Goal: Task Accomplishment & Management: Manage account settings

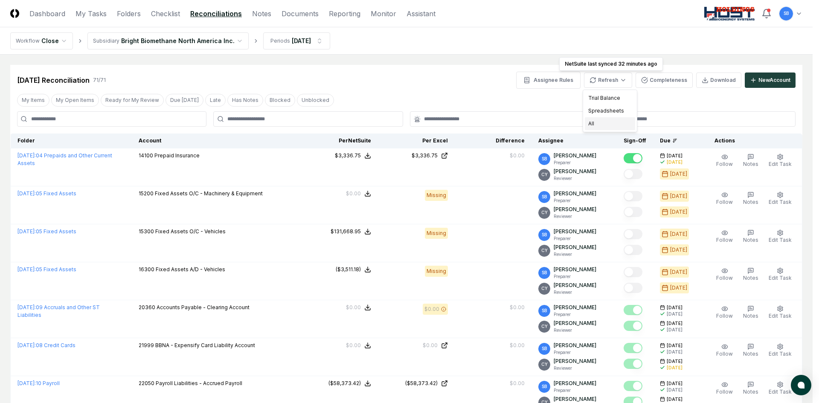
click at [611, 122] on div "All" at bounding box center [610, 123] width 50 height 13
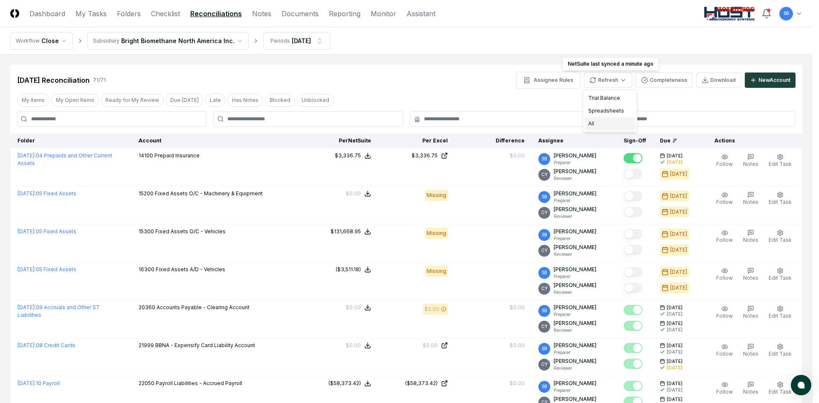
click at [600, 122] on div "All" at bounding box center [610, 123] width 50 height 13
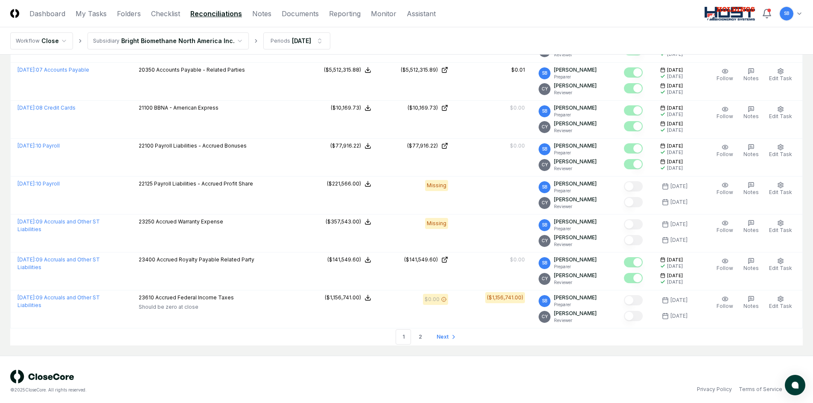
scroll to position [1723, 0]
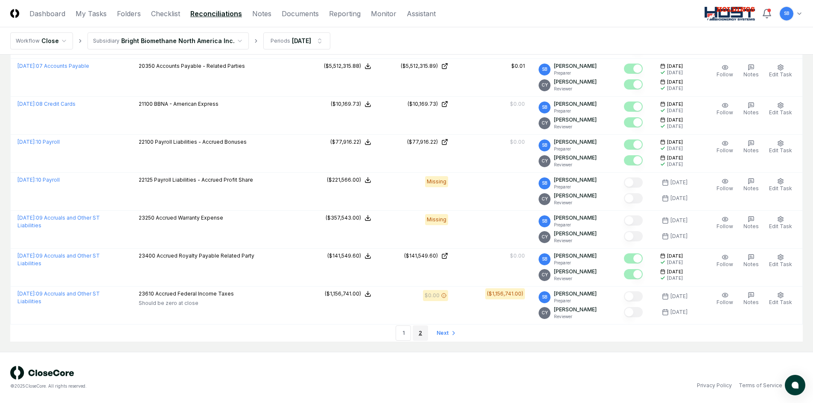
click at [419, 335] on link "2" at bounding box center [420, 333] width 15 height 15
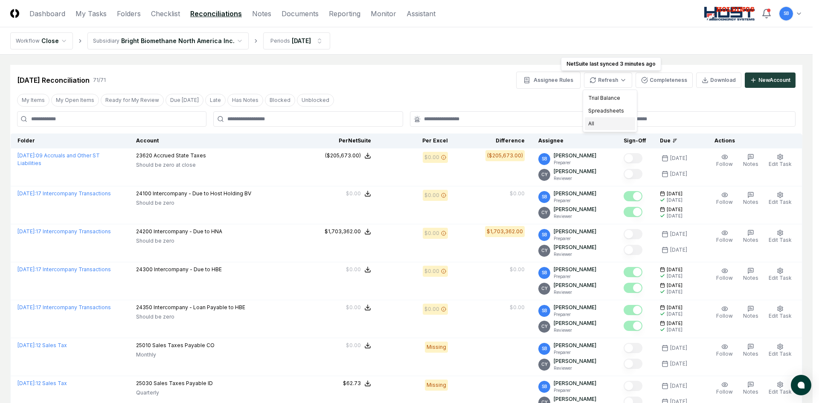
click at [609, 124] on div "All" at bounding box center [610, 123] width 50 height 13
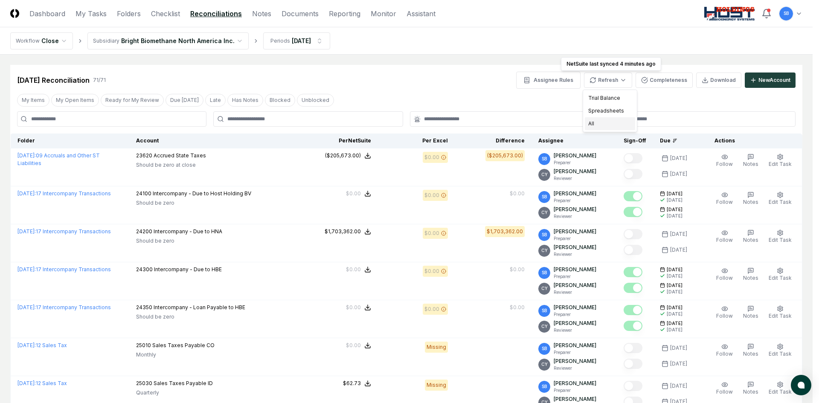
click at [603, 121] on div "All" at bounding box center [610, 123] width 50 height 13
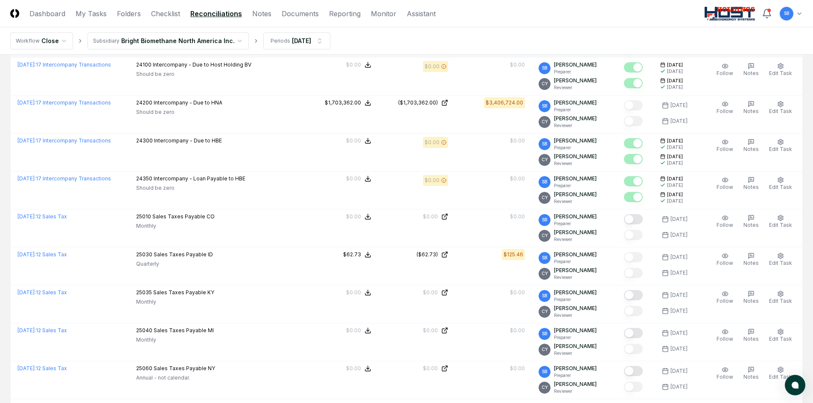
scroll to position [171, 0]
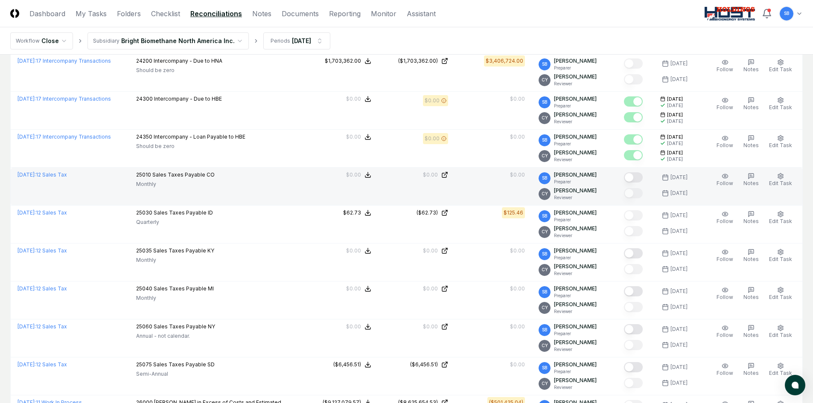
click at [643, 177] on button "Mark complete" at bounding box center [633, 177] width 19 height 10
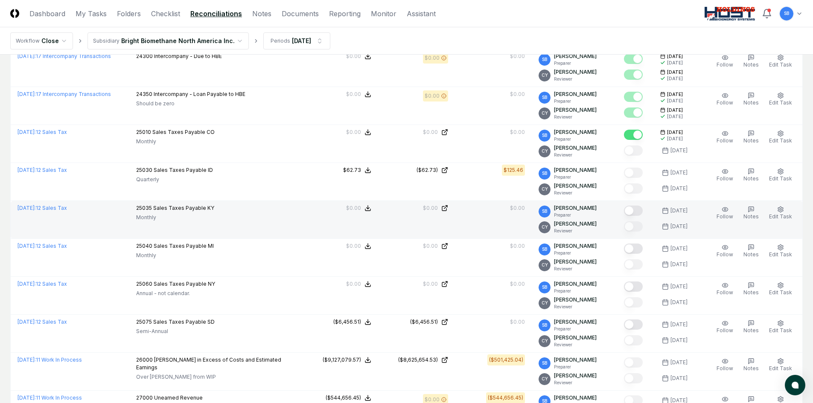
click at [638, 212] on button "Mark complete" at bounding box center [633, 211] width 19 height 10
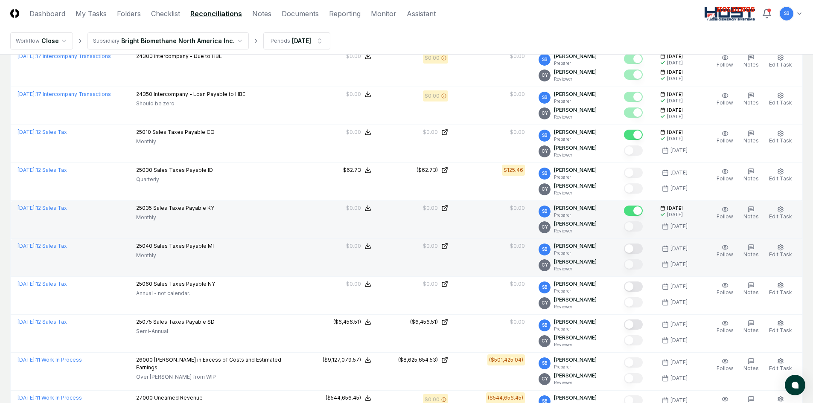
click at [640, 247] on button "Mark complete" at bounding box center [633, 249] width 19 height 10
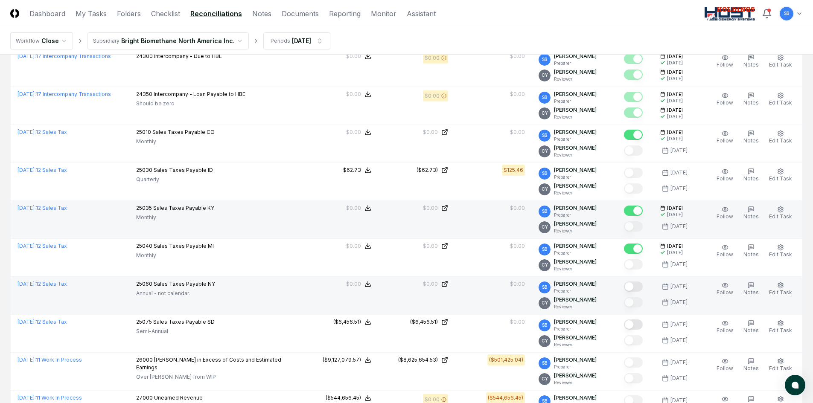
click at [641, 287] on button "Mark complete" at bounding box center [633, 287] width 19 height 10
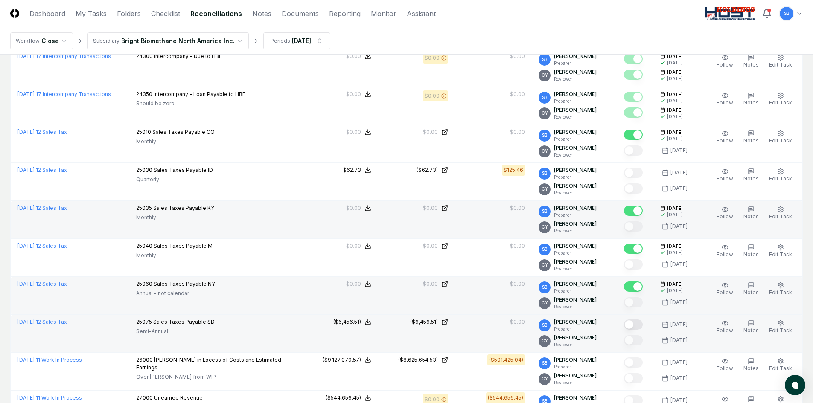
click at [642, 322] on button "Mark complete" at bounding box center [633, 325] width 19 height 10
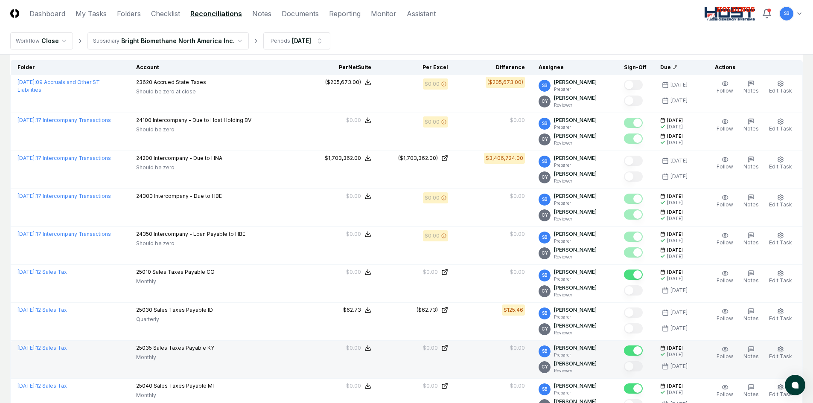
scroll to position [0, 0]
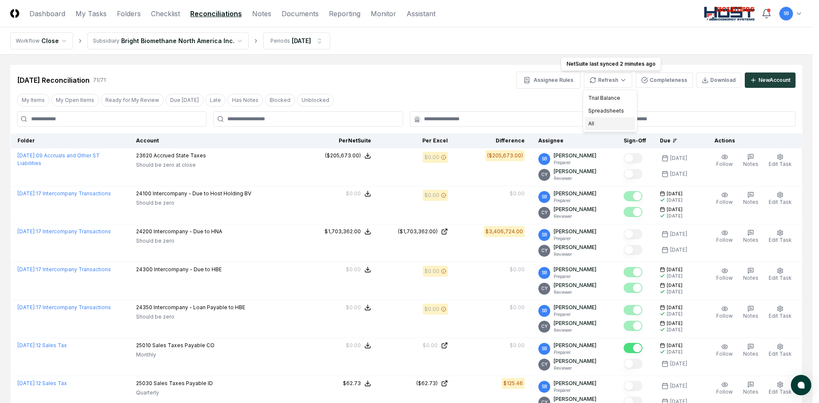
click at [614, 120] on div "All" at bounding box center [610, 123] width 50 height 13
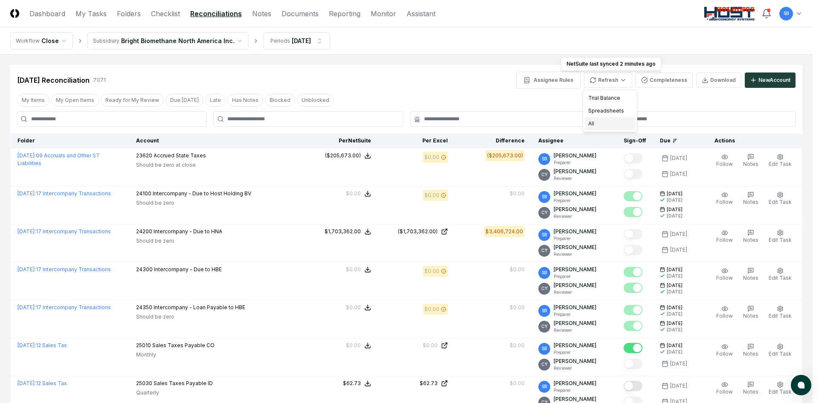
click at [599, 125] on div "All" at bounding box center [610, 123] width 50 height 13
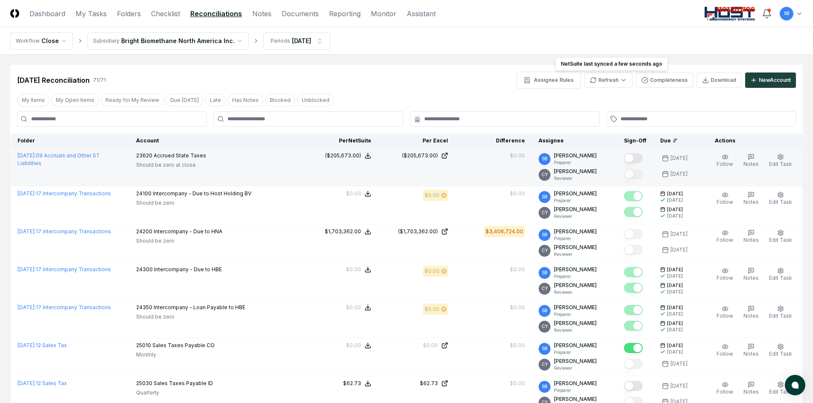
click at [641, 160] on button "Mark complete" at bounding box center [633, 158] width 19 height 10
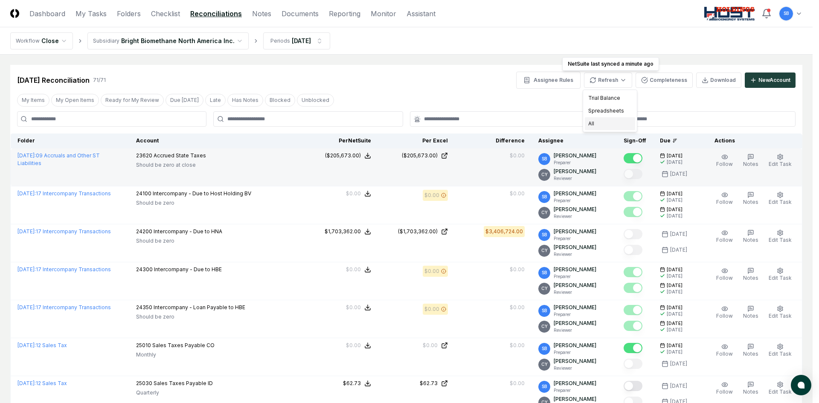
click at [609, 121] on div "All" at bounding box center [610, 123] width 50 height 13
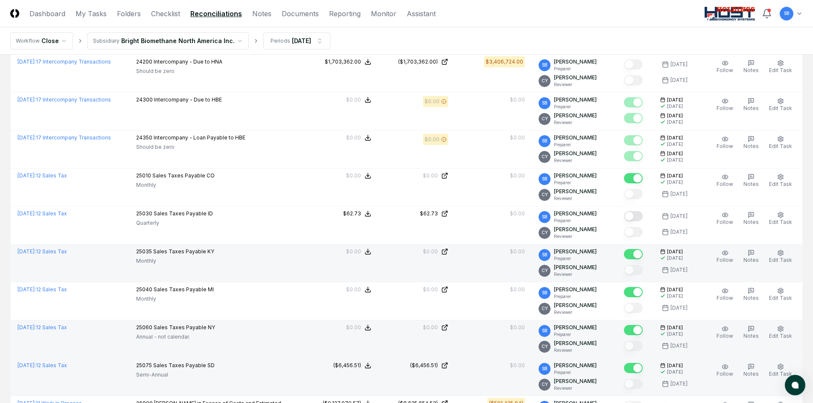
scroll to position [171, 0]
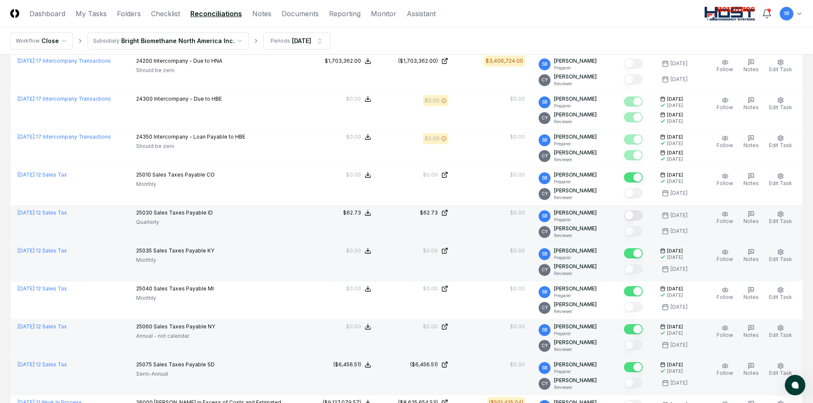
click at [636, 214] on button "Mark complete" at bounding box center [633, 215] width 19 height 10
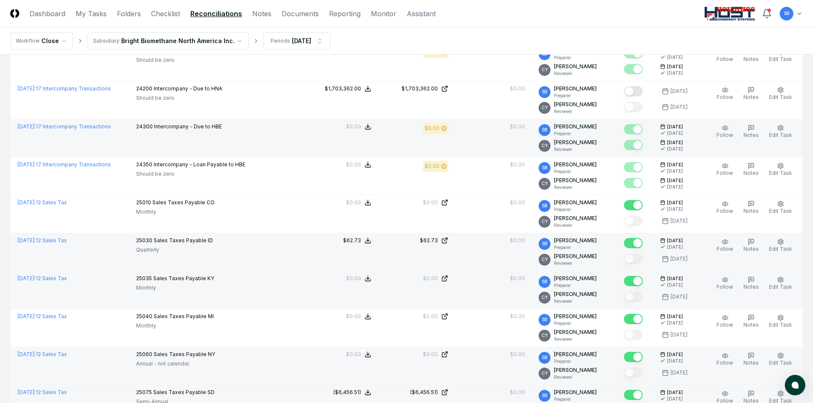
scroll to position [0, 0]
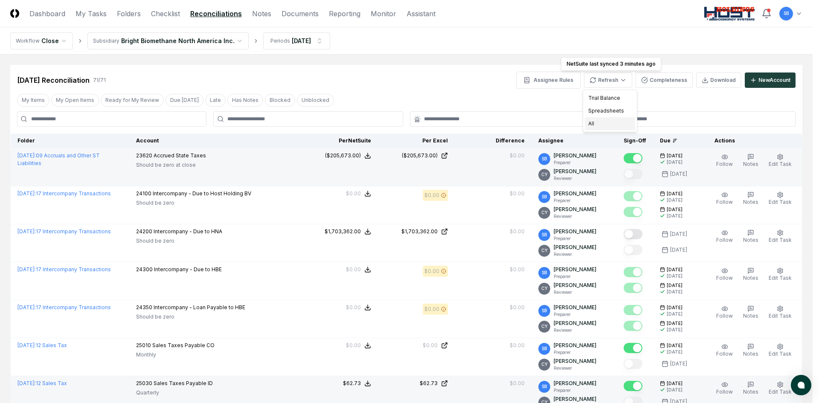
click at [598, 122] on div "All" at bounding box center [610, 123] width 50 height 13
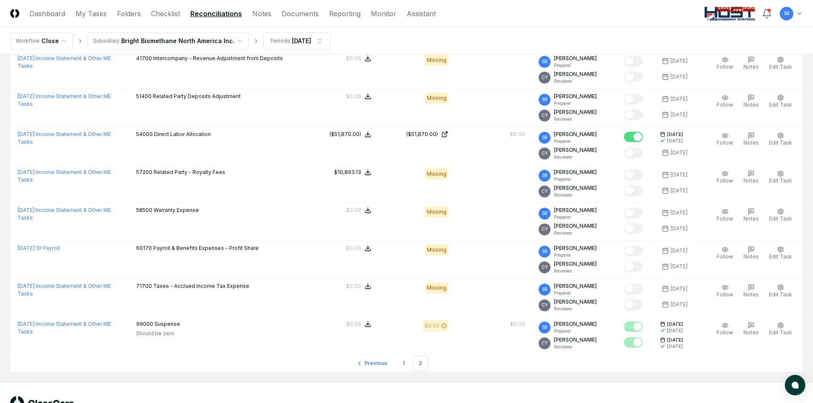
scroll to position [597, 0]
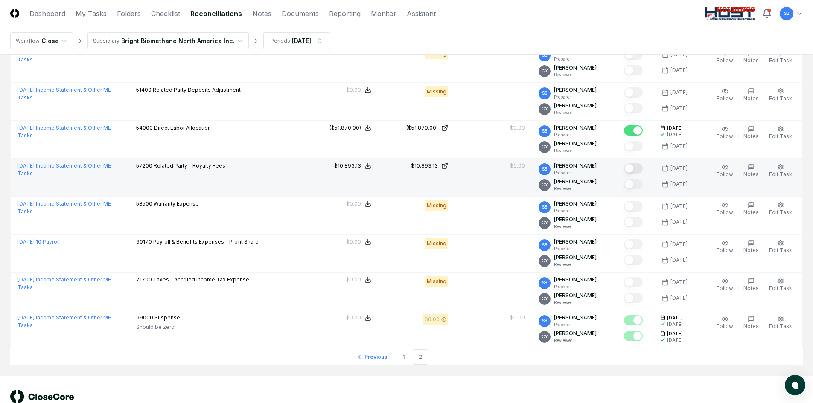
click at [642, 169] on button "Mark complete" at bounding box center [633, 168] width 19 height 10
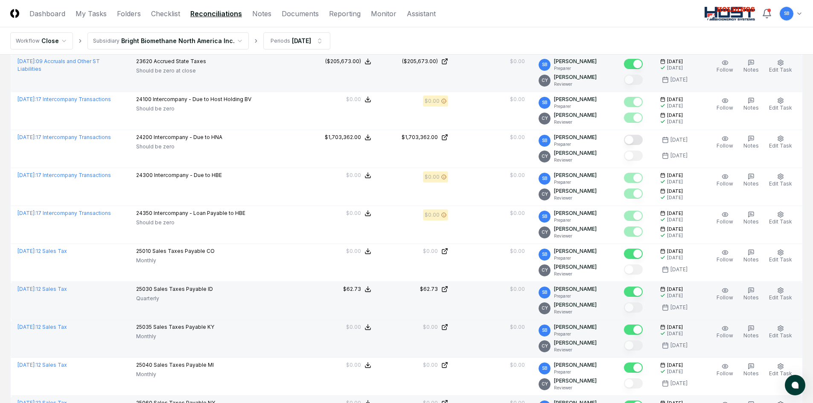
scroll to position [67, 0]
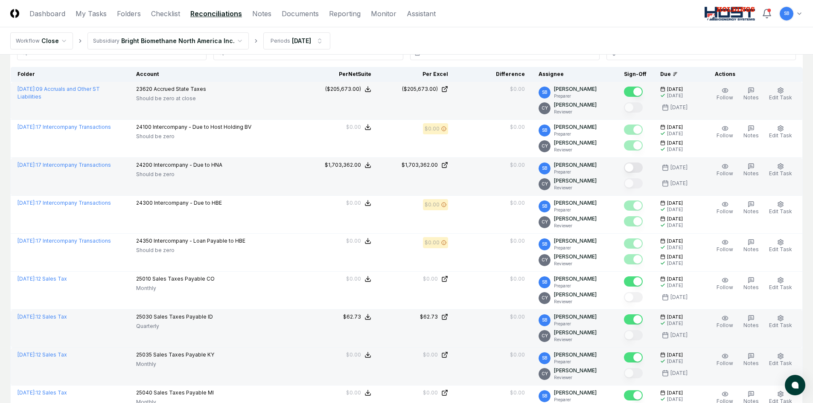
click at [638, 169] on button "Mark complete" at bounding box center [633, 168] width 19 height 10
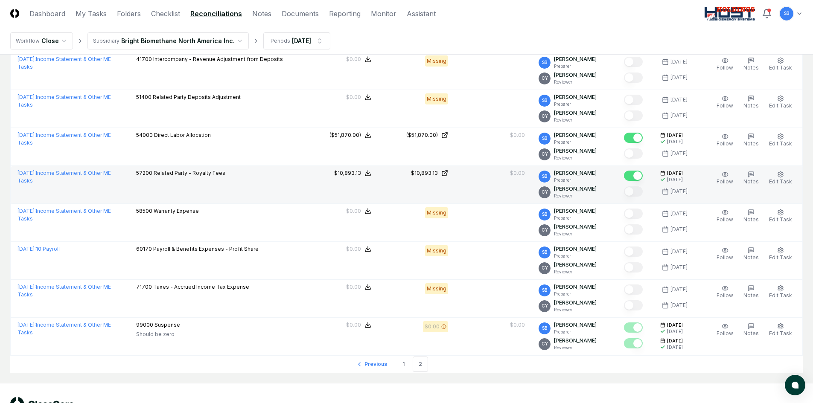
scroll to position [621, 0]
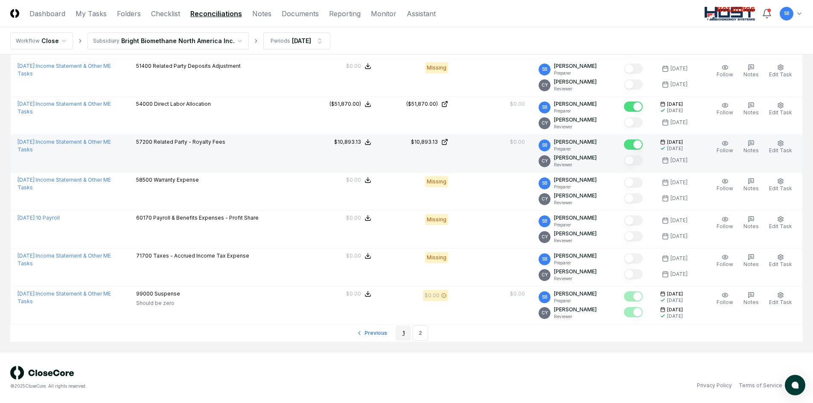
click at [405, 335] on link "1" at bounding box center [403, 333] width 15 height 15
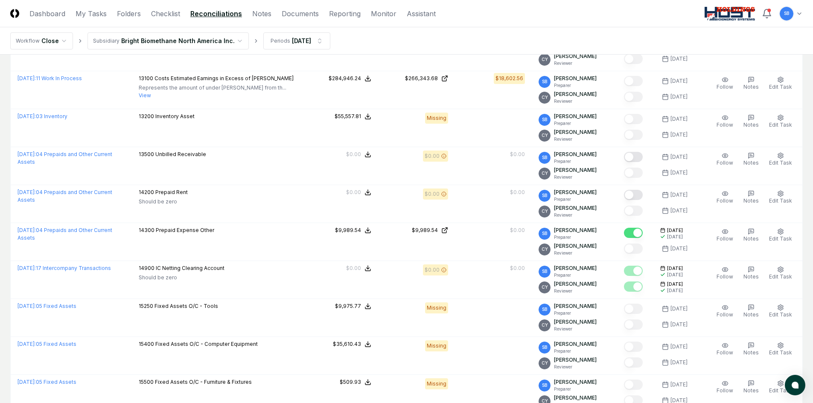
scroll to position [1125, 0]
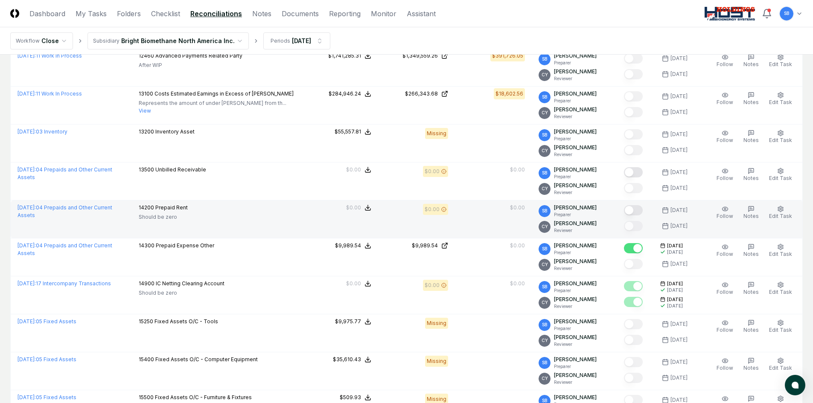
click at [640, 213] on button "Mark complete" at bounding box center [633, 210] width 19 height 10
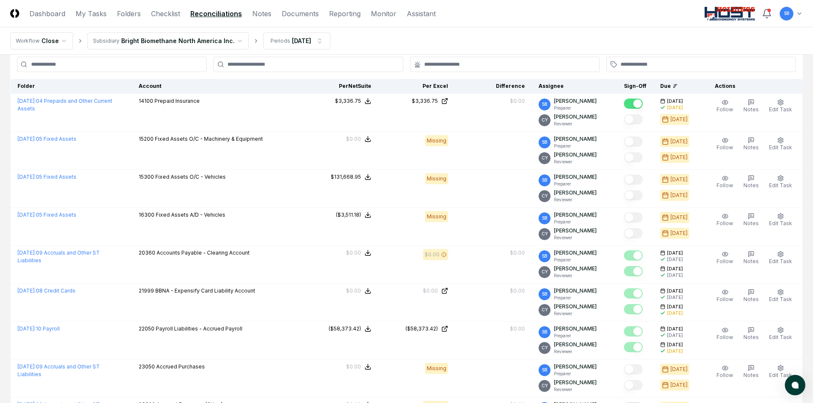
scroll to position [0, 0]
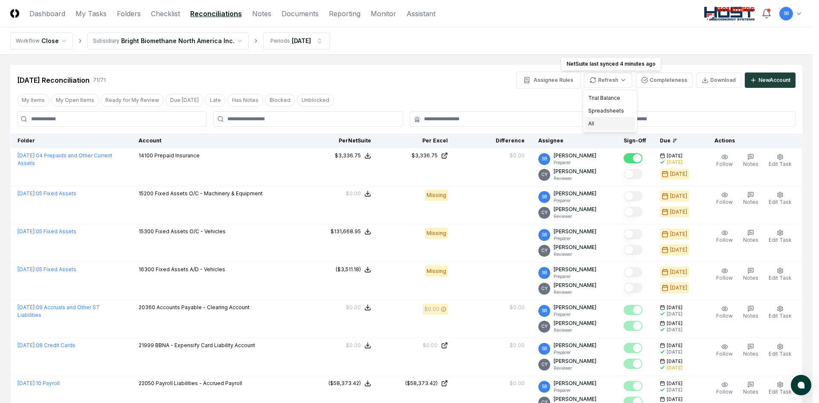
click at [605, 119] on div "All" at bounding box center [610, 123] width 50 height 13
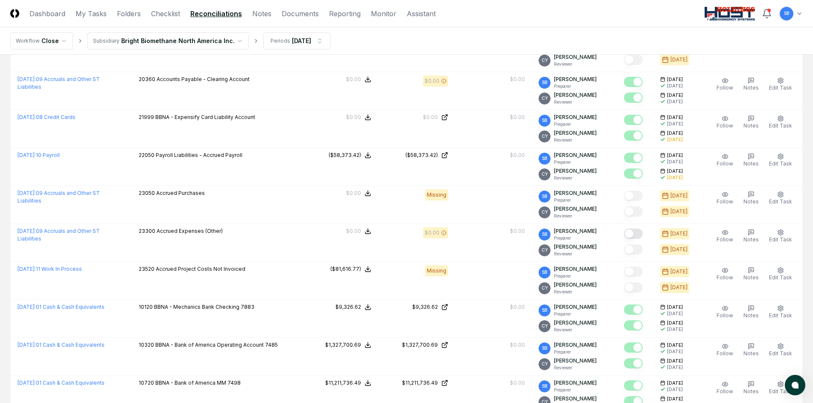
scroll to position [256, 0]
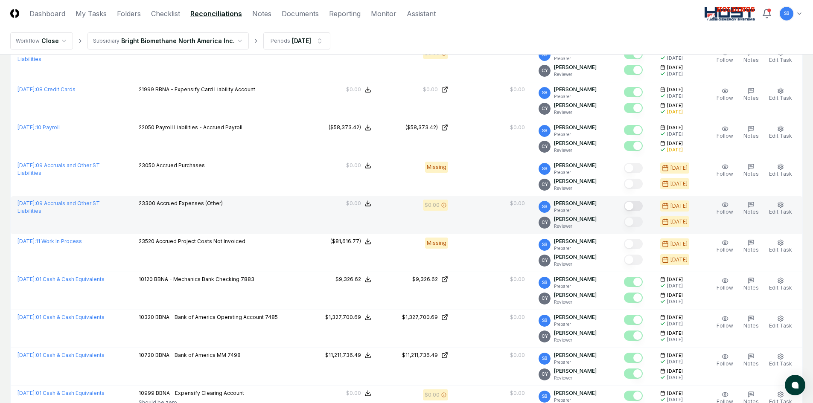
click at [637, 206] on button "Mark complete" at bounding box center [633, 206] width 19 height 10
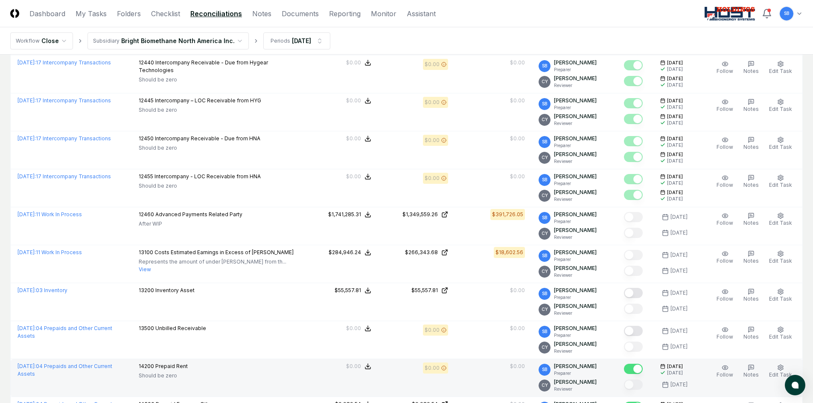
scroll to position [981, 0]
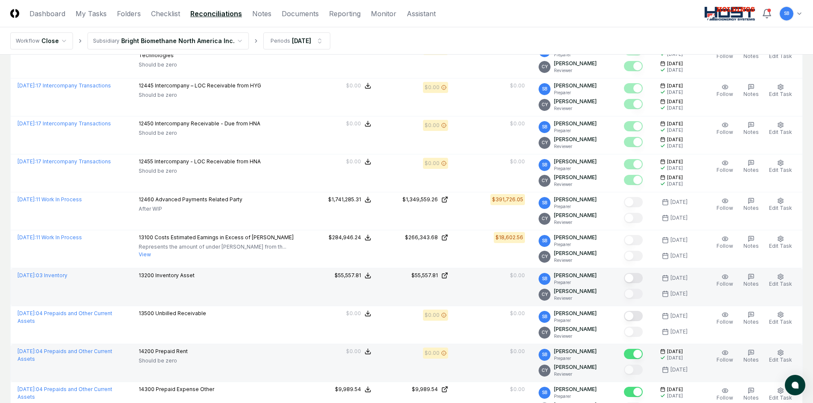
click at [638, 278] on button "Mark complete" at bounding box center [633, 278] width 19 height 10
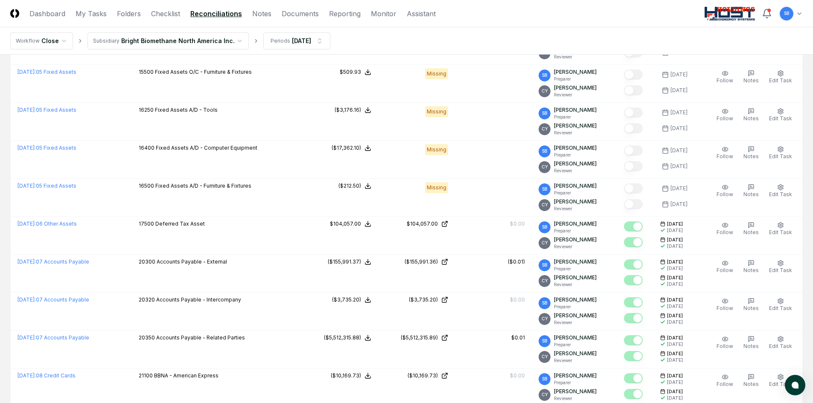
scroll to position [1195, 0]
